Goal: Find specific page/section: Find specific page/section

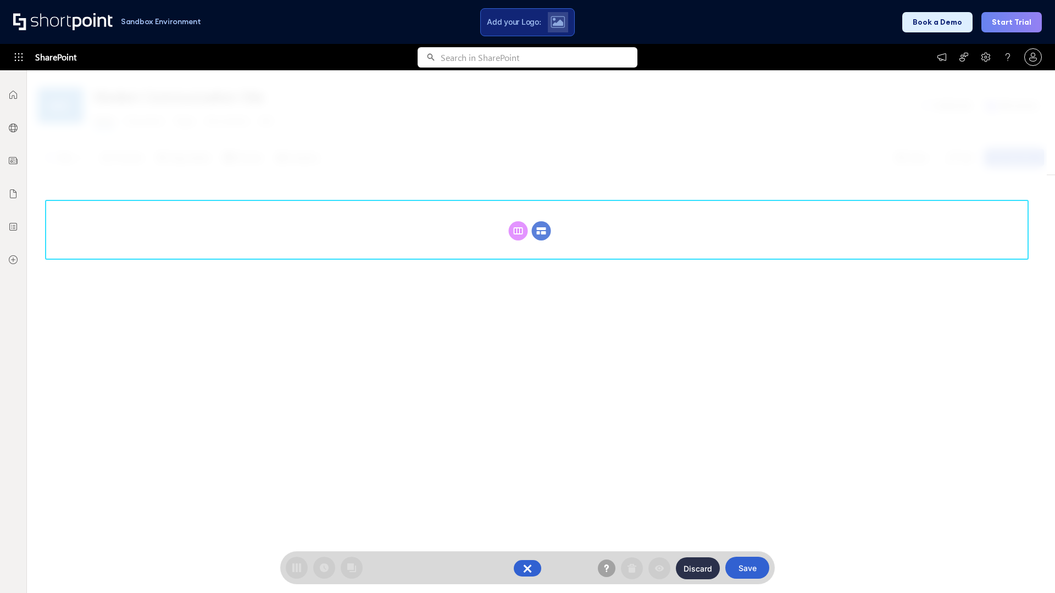
click at [541, 231] on circle at bounding box center [541, 230] width 19 height 19
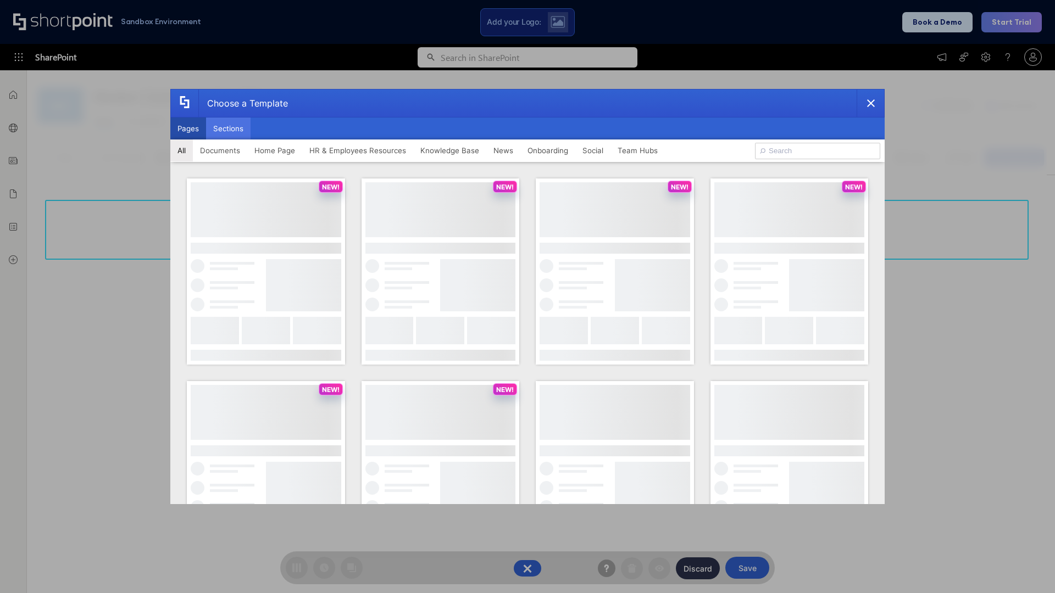
click at [228, 129] on button "Sections" at bounding box center [228, 129] width 45 height 22
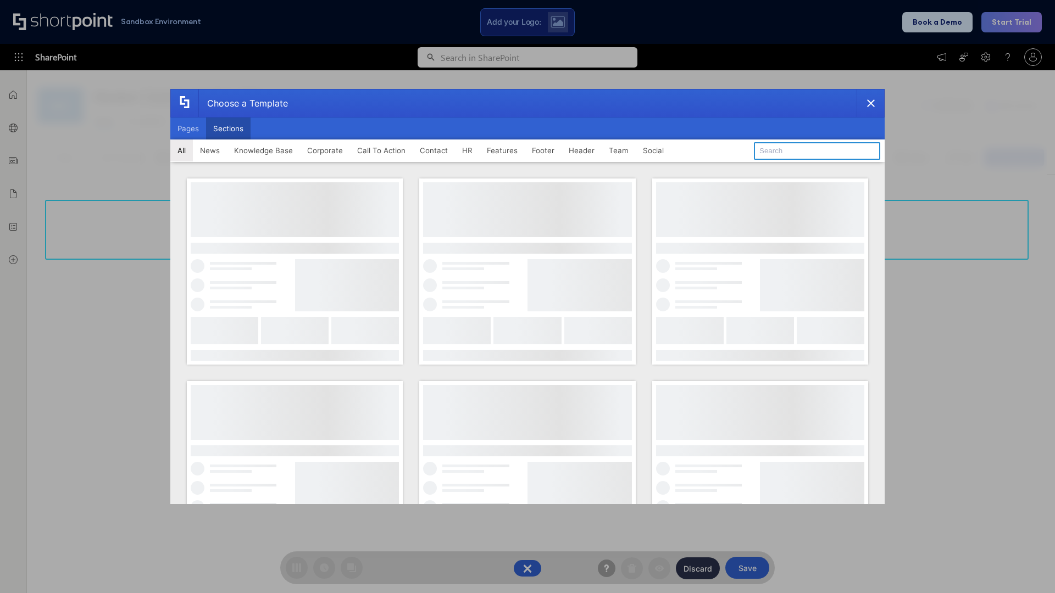
type input "Footer 7"
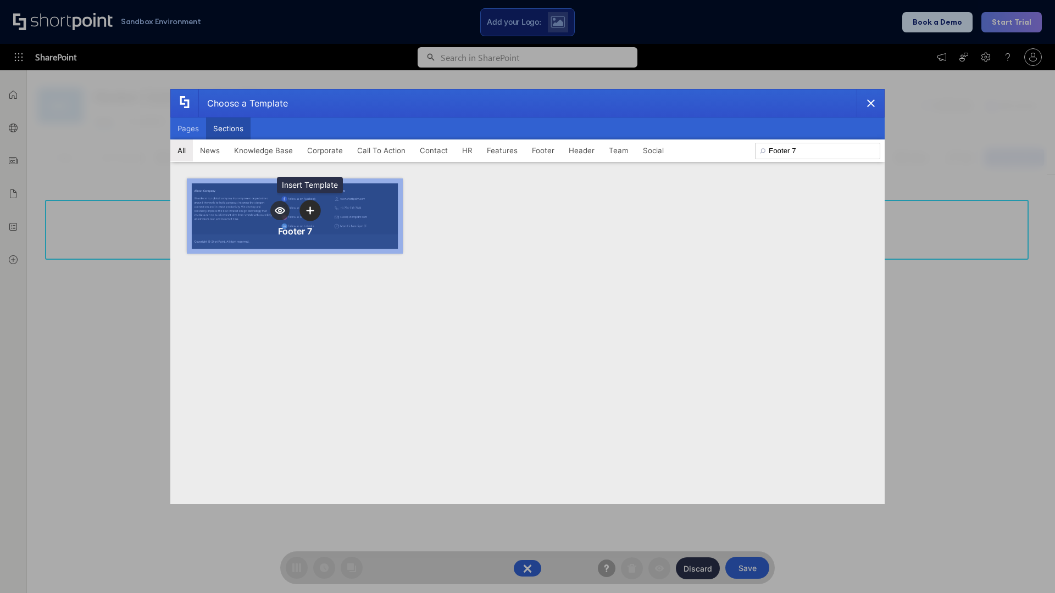
click at [310, 210] on icon "template selector" at bounding box center [310, 211] width 8 height 8
